Goal: Book appointment/travel/reservation

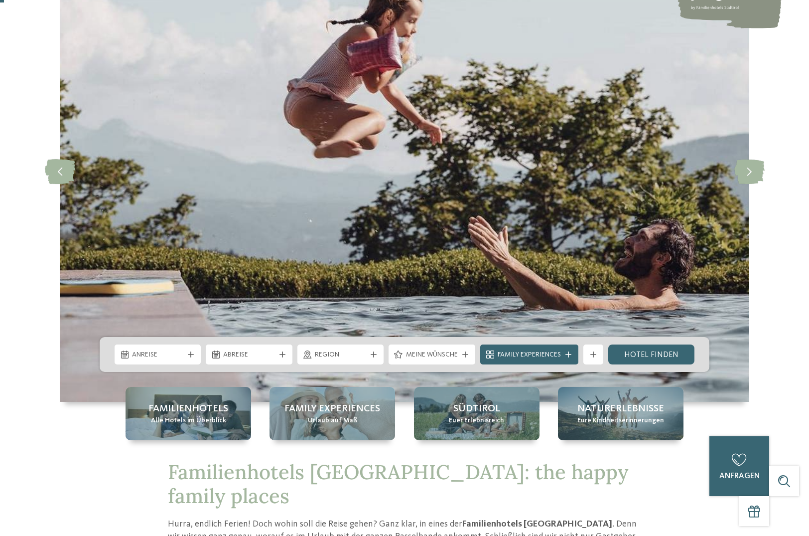
scroll to position [303, 0]
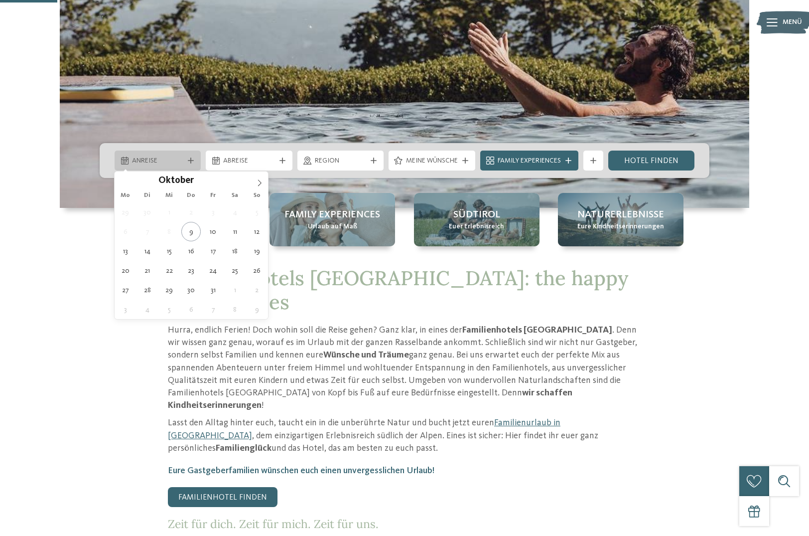
click at [158, 162] on span "Anreise" at bounding box center [157, 161] width 51 height 10
type div "[DATE]"
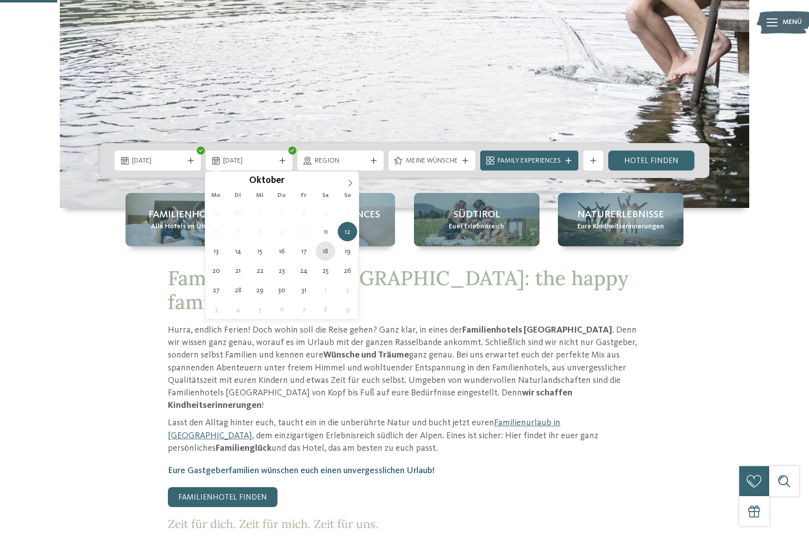
type div "[DATE]"
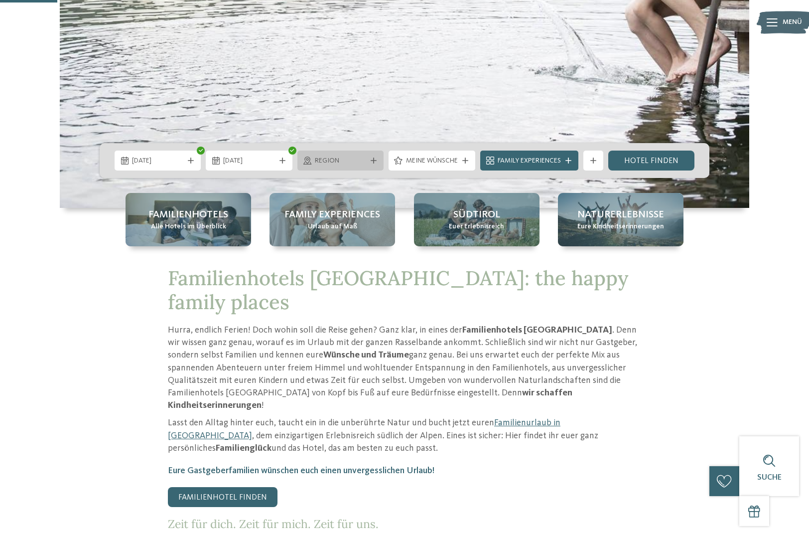
click at [325, 164] on span "Region" at bounding box center [340, 161] width 51 height 10
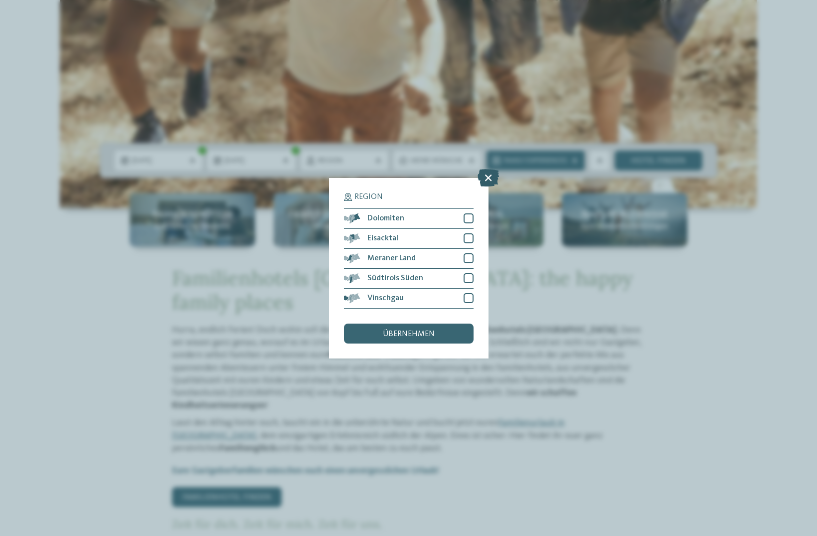
click at [491, 180] on icon at bounding box center [487, 176] width 21 height 17
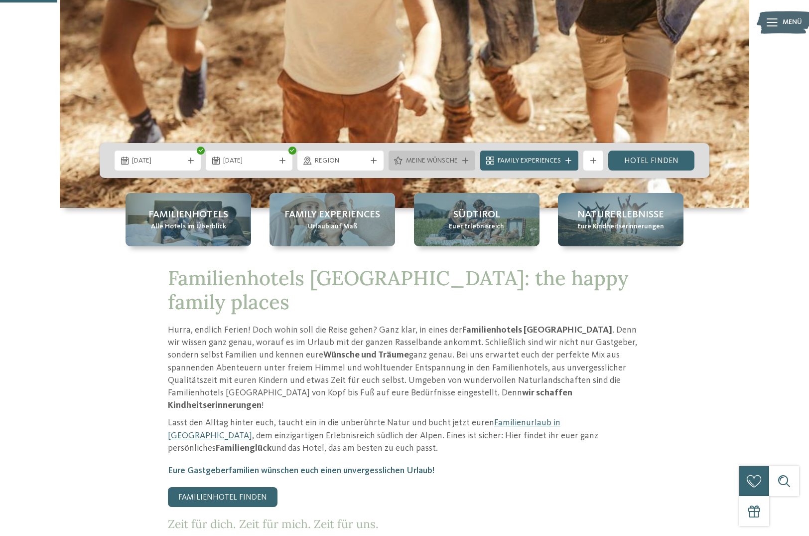
click at [440, 157] on span "Meine Wünsche" at bounding box center [432, 161] width 52 height 10
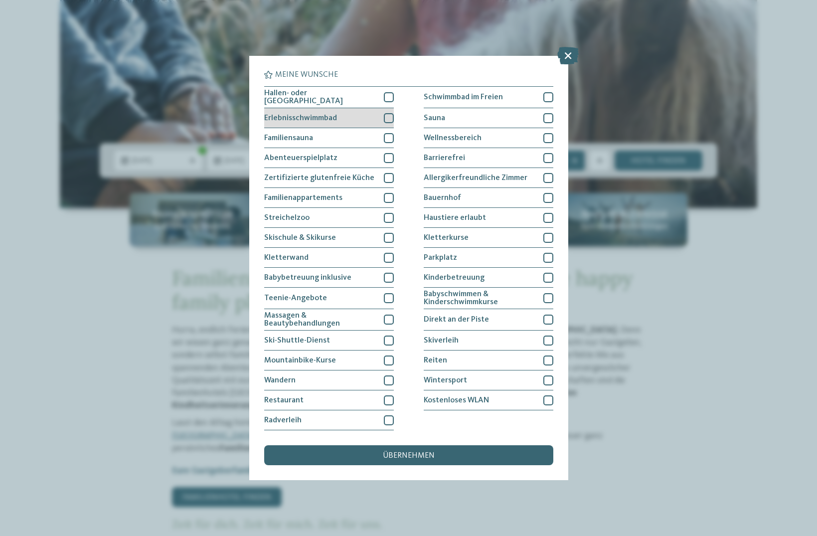
click at [321, 118] on span "Erlebnisschwimmbad" at bounding box center [300, 118] width 73 height 8
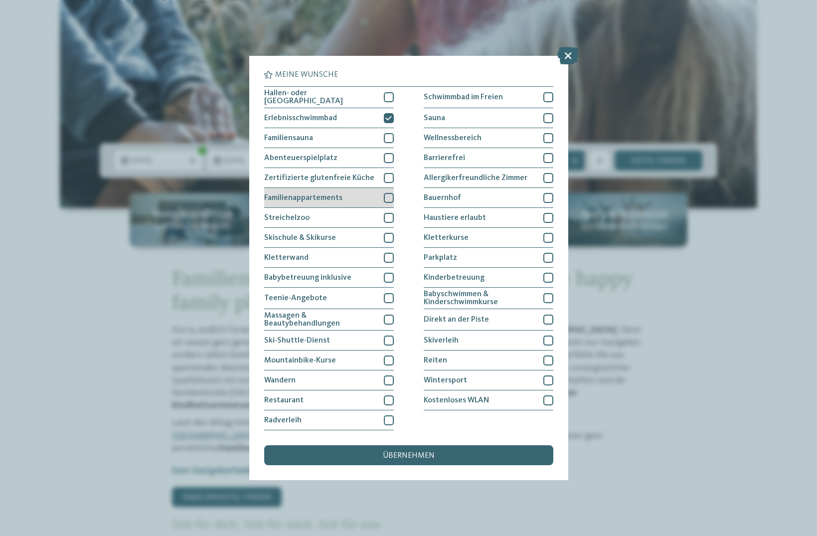
click at [293, 199] on span "Familienappartements" at bounding box center [303, 198] width 78 height 8
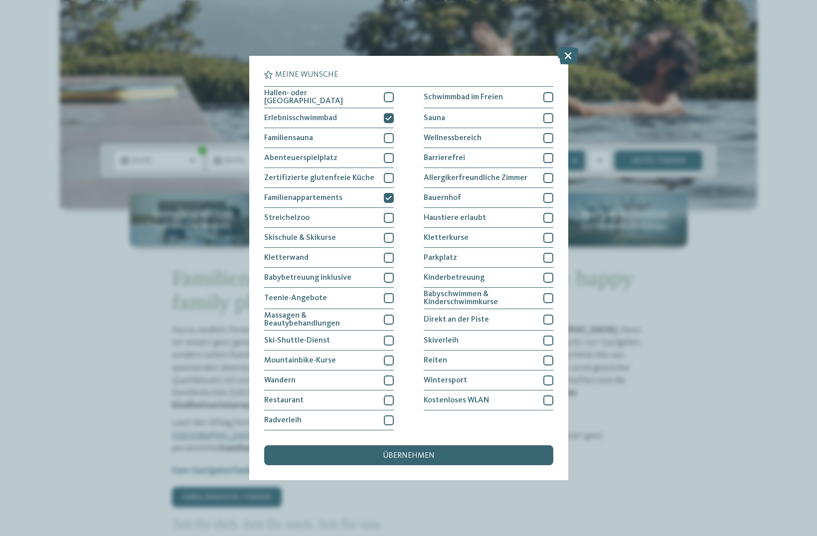
click at [393, 457] on span "übernehmen" at bounding box center [409, 455] width 52 height 8
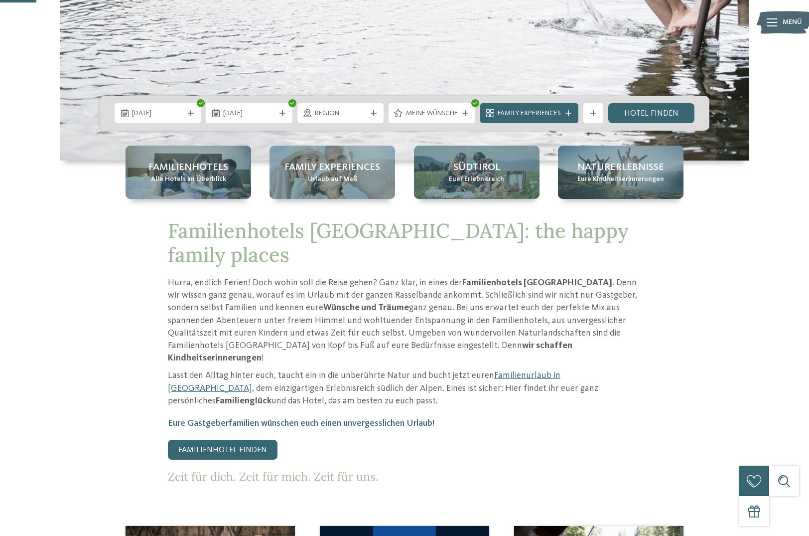
scroll to position [197, 0]
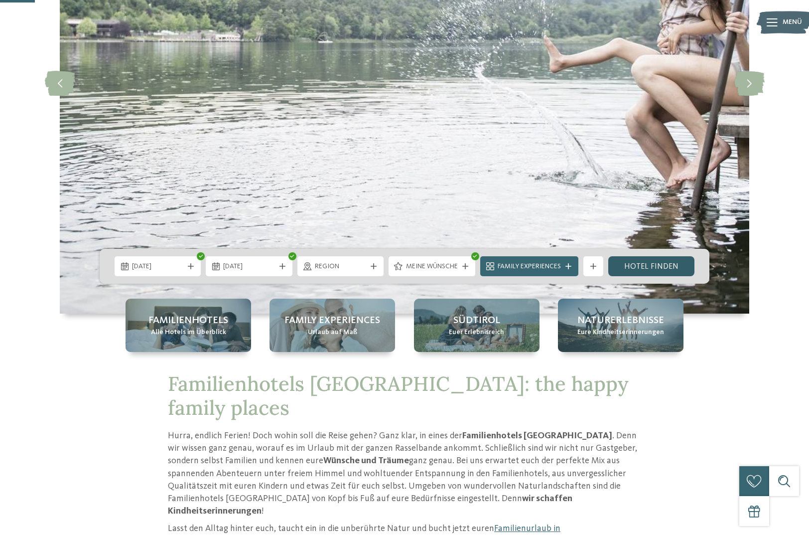
click at [655, 264] on link "Hotel finden" at bounding box center [651, 266] width 86 height 20
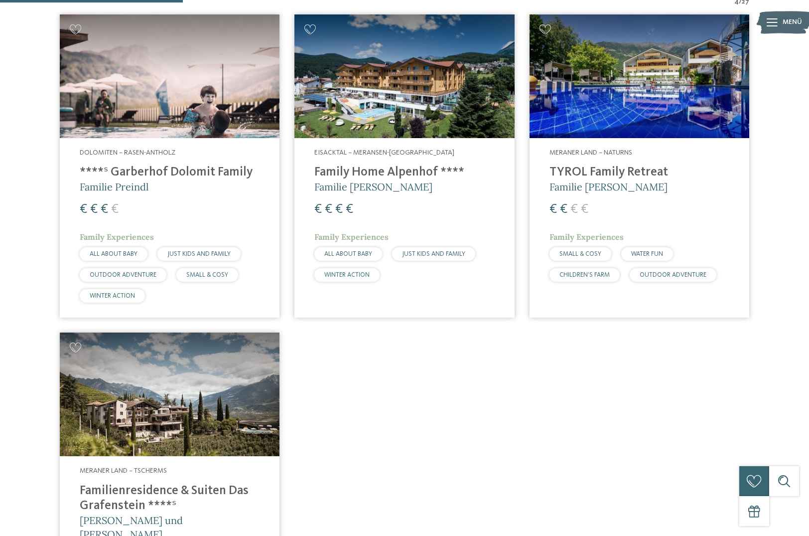
scroll to position [220, 0]
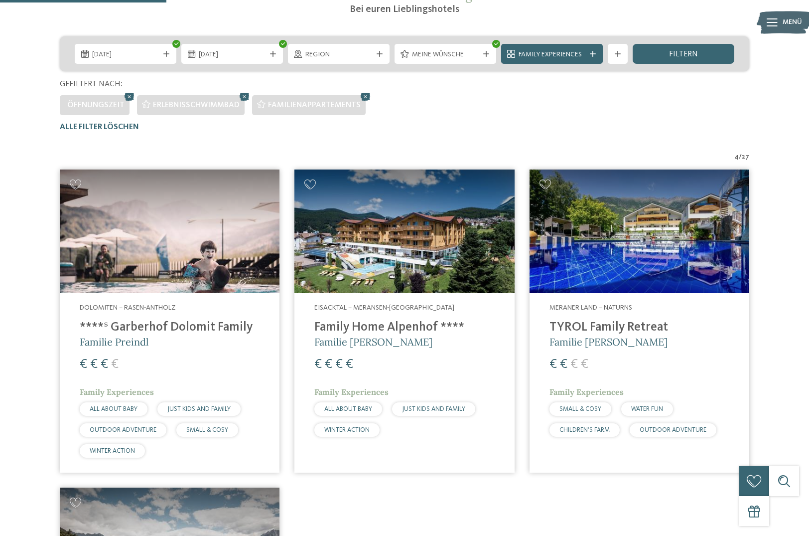
click at [608, 252] on img at bounding box center [640, 231] width 220 height 124
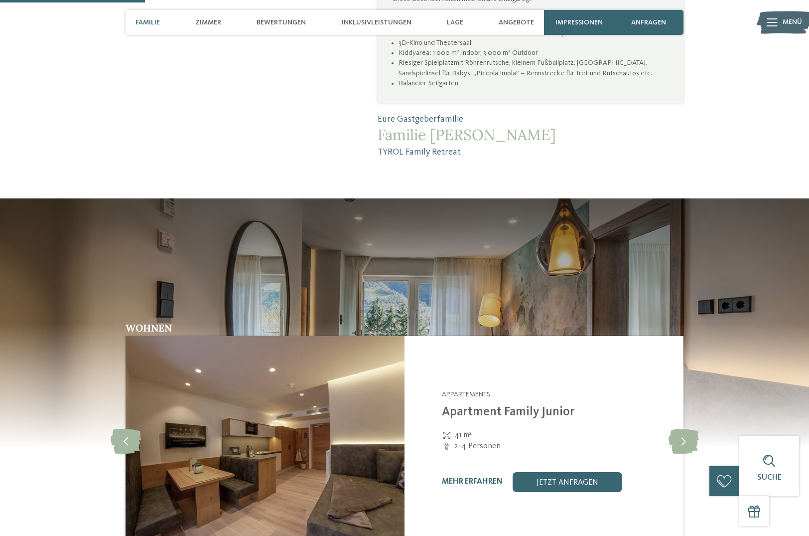
scroll to position [885, 0]
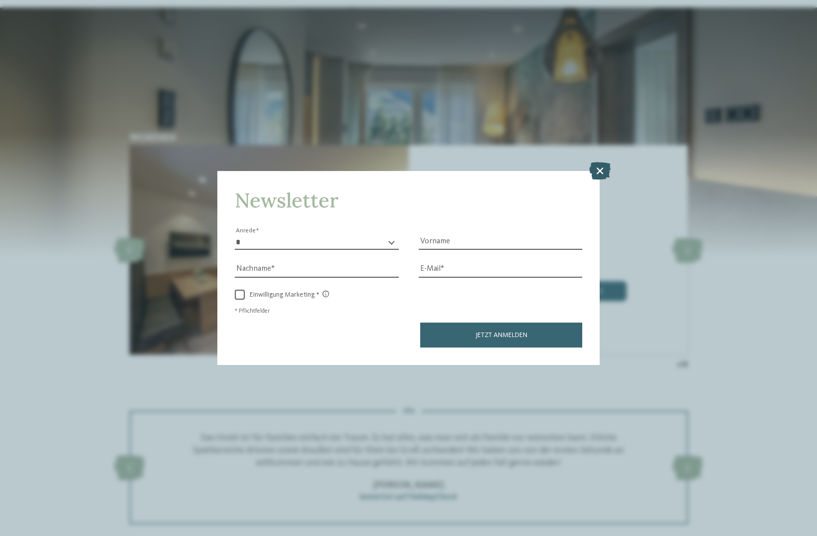
click at [597, 172] on icon at bounding box center [599, 170] width 21 height 17
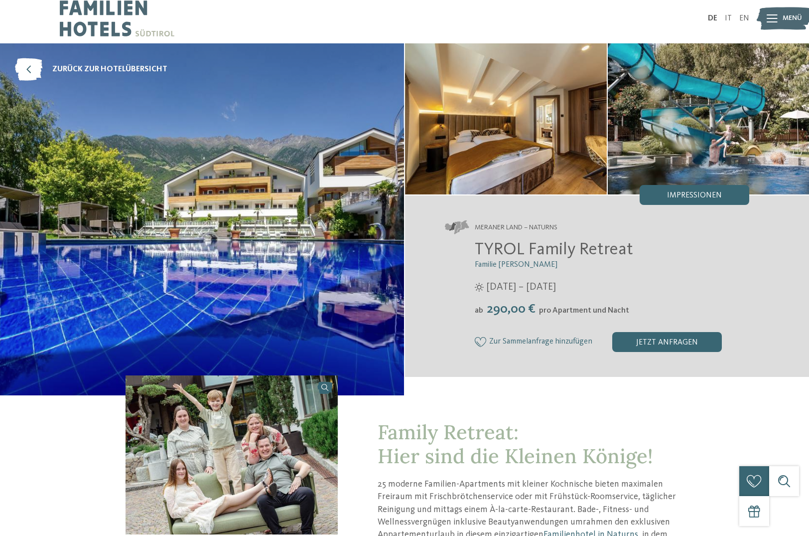
scroll to position [0, 0]
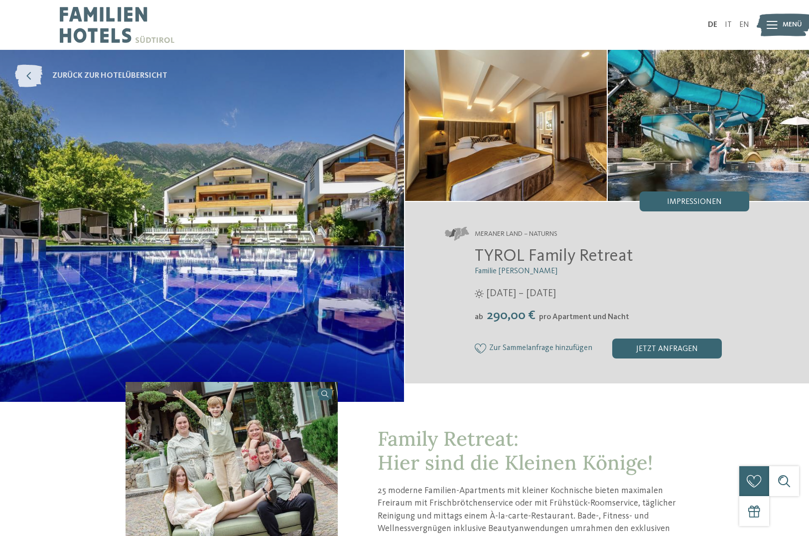
click at [28, 77] on icon at bounding box center [28, 76] width 27 height 22
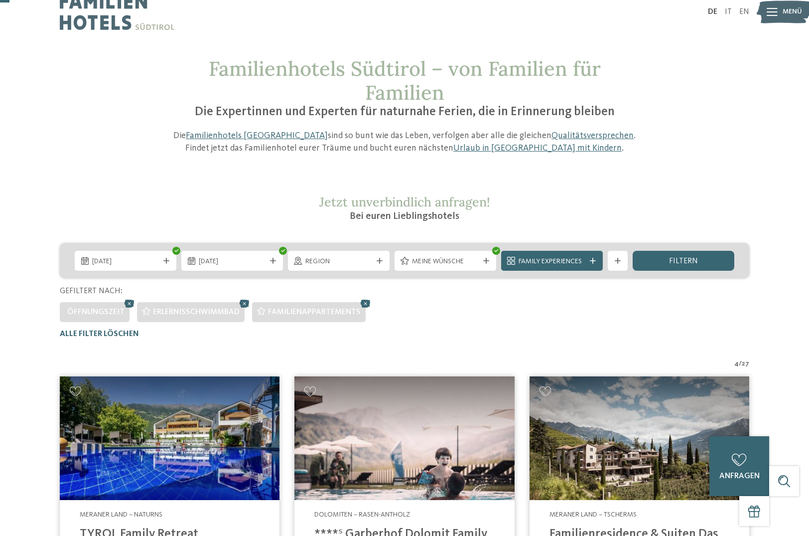
scroll to position [14, 0]
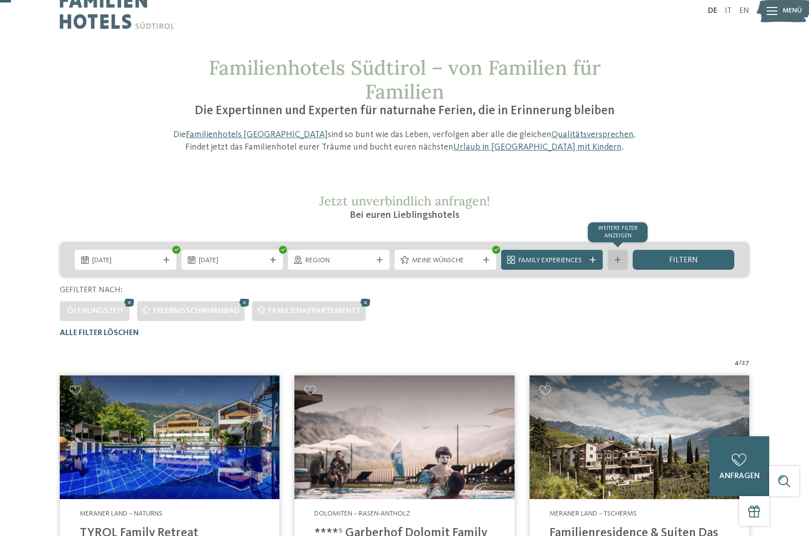
click at [613, 258] on div at bounding box center [618, 260] width 10 height 6
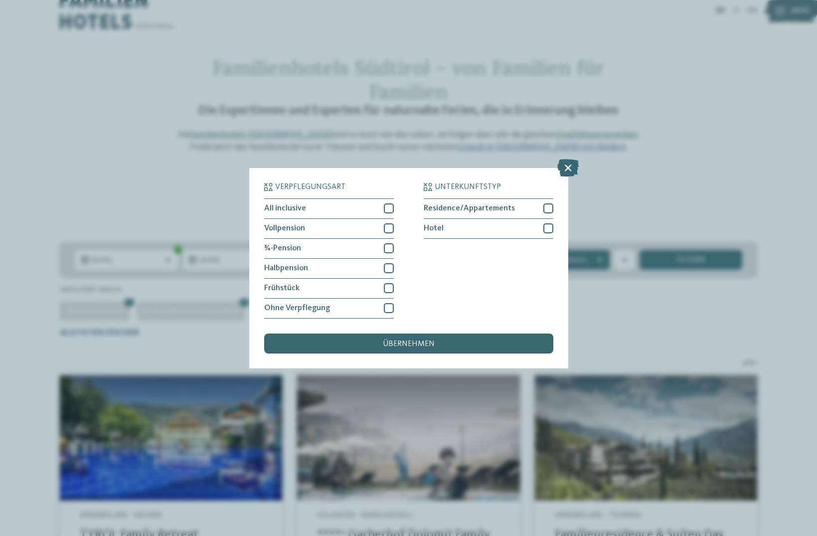
click at [573, 170] on icon at bounding box center [567, 166] width 21 height 17
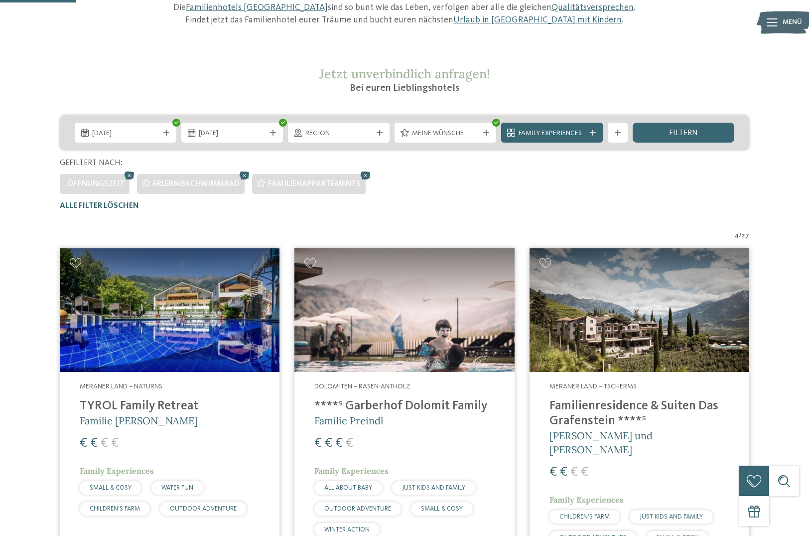
scroll to position [0, 0]
